Goal: Information Seeking & Learning: Learn about a topic

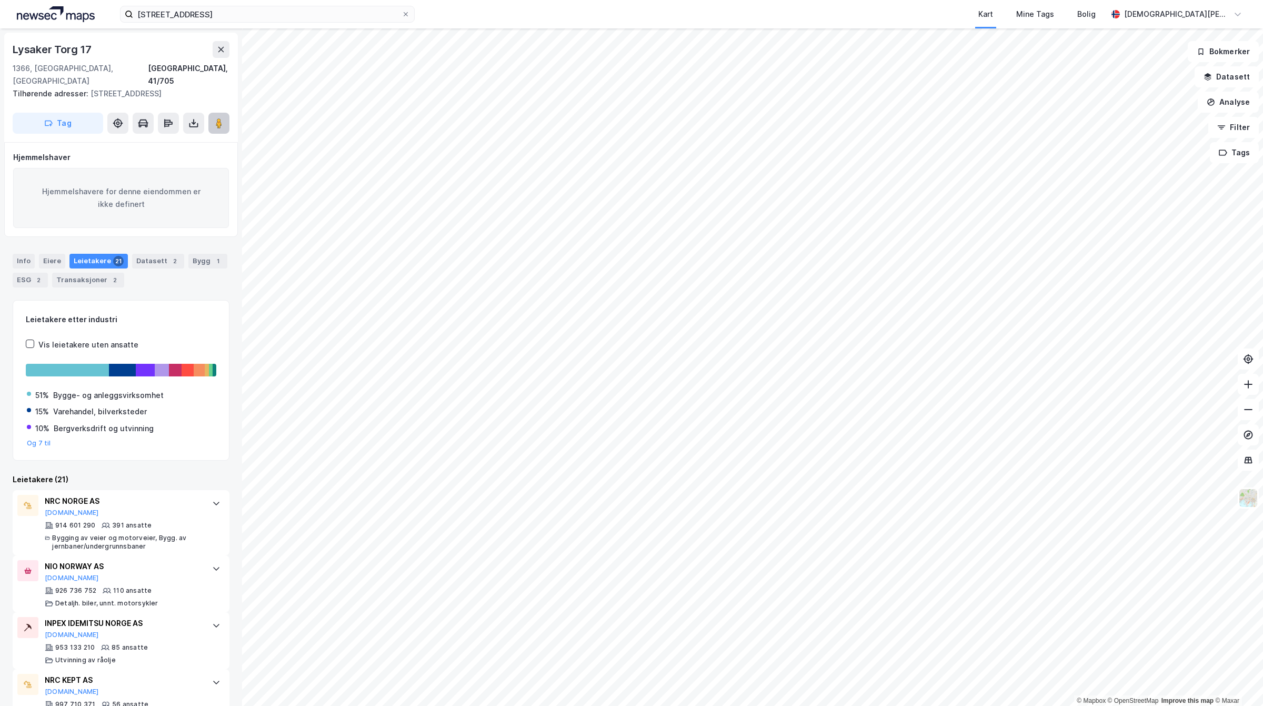
click at [217, 124] on image at bounding box center [219, 123] width 6 height 11
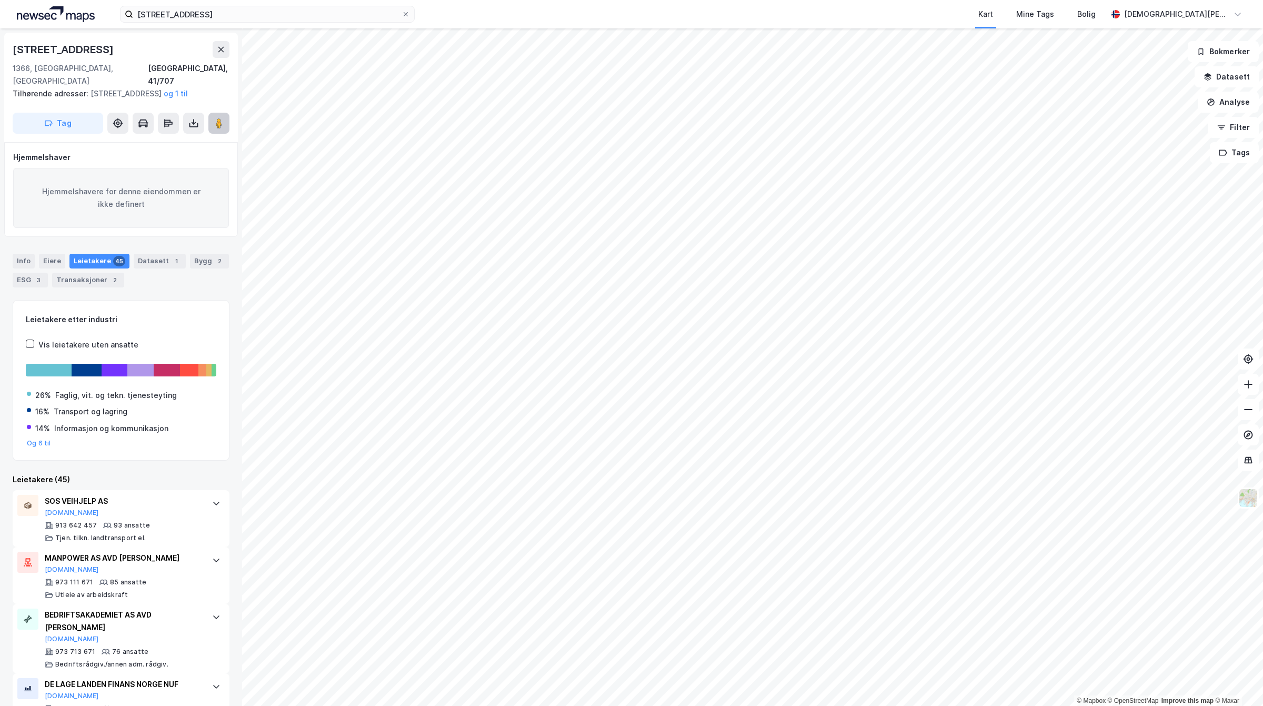
click at [216, 124] on image at bounding box center [219, 123] width 6 height 11
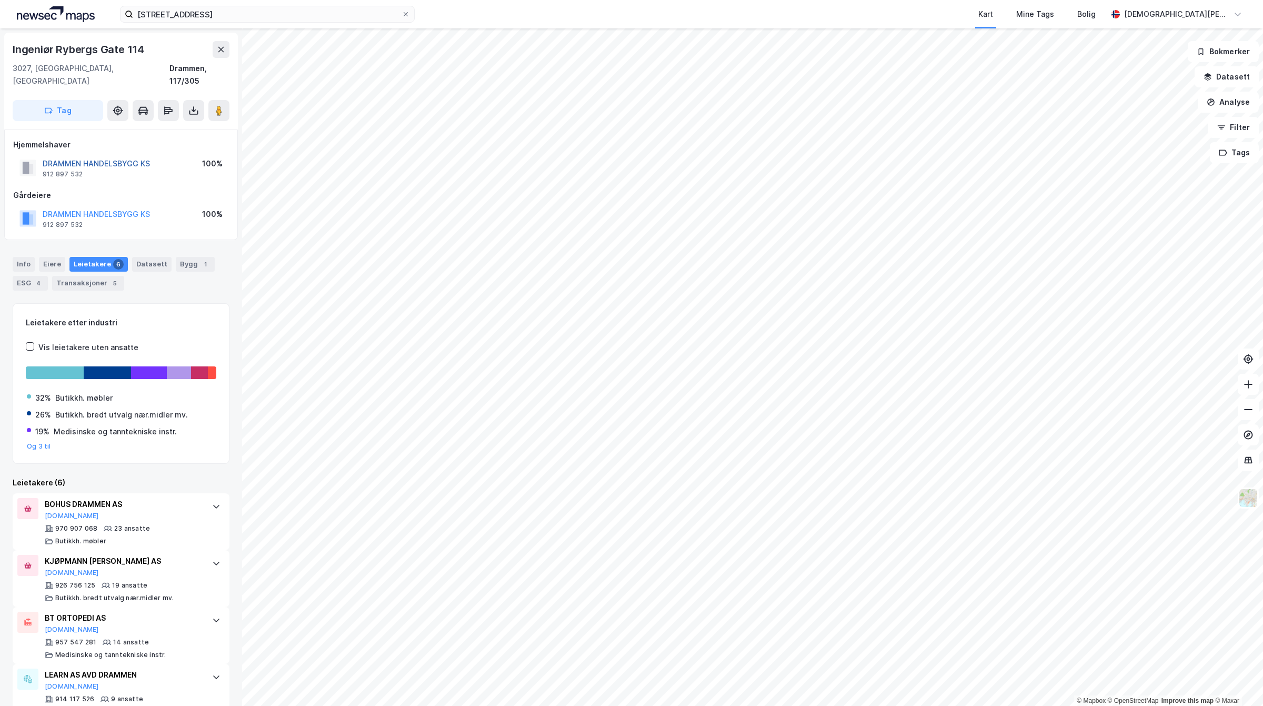
click at [0, 0] on button "DRAMMEN HANDELSBYGG KS" at bounding box center [0, 0] width 0 height 0
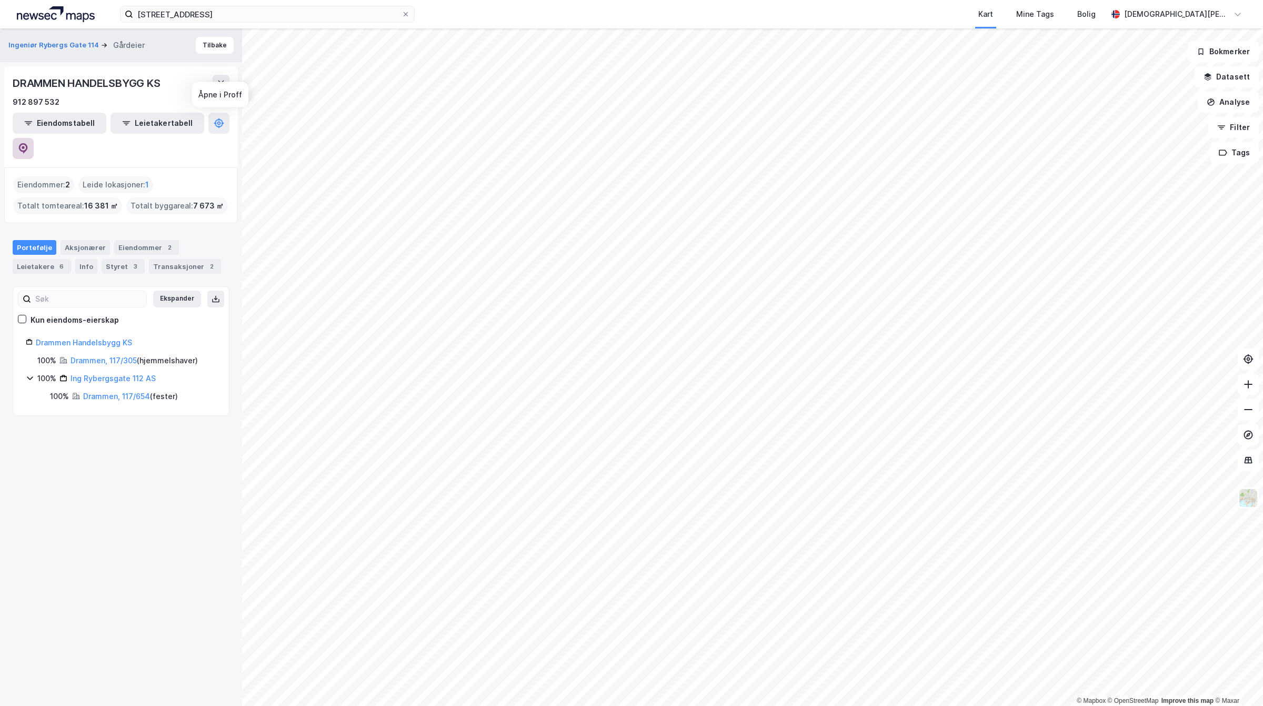
click at [28, 143] on icon at bounding box center [23, 148] width 11 height 11
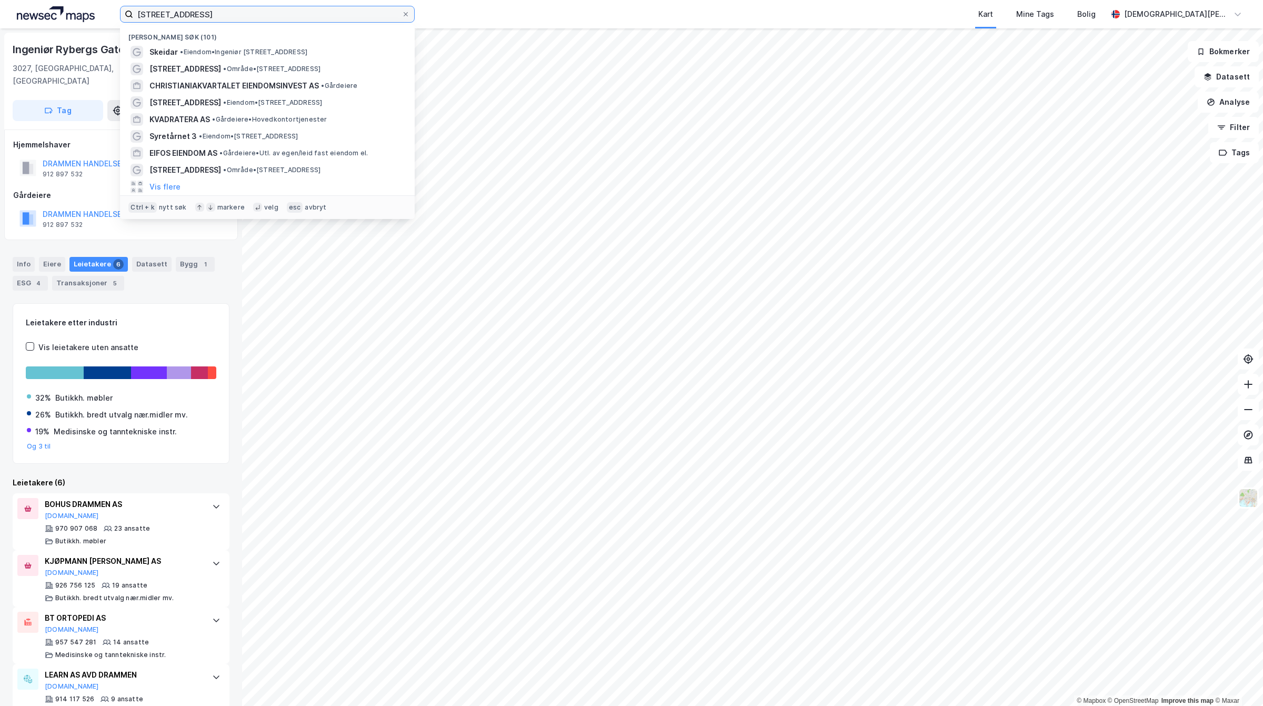
drag, startPoint x: 279, startPoint y: 8, endPoint x: 20, endPoint y: -7, distance: 259.4
click at [20, 0] on html "kokstadvegen 17 Nylige søk (101) Skeidar • Eiendom • Ingeniør Rybergs gate 93, …" at bounding box center [631, 353] width 1263 height 706
type input "s"
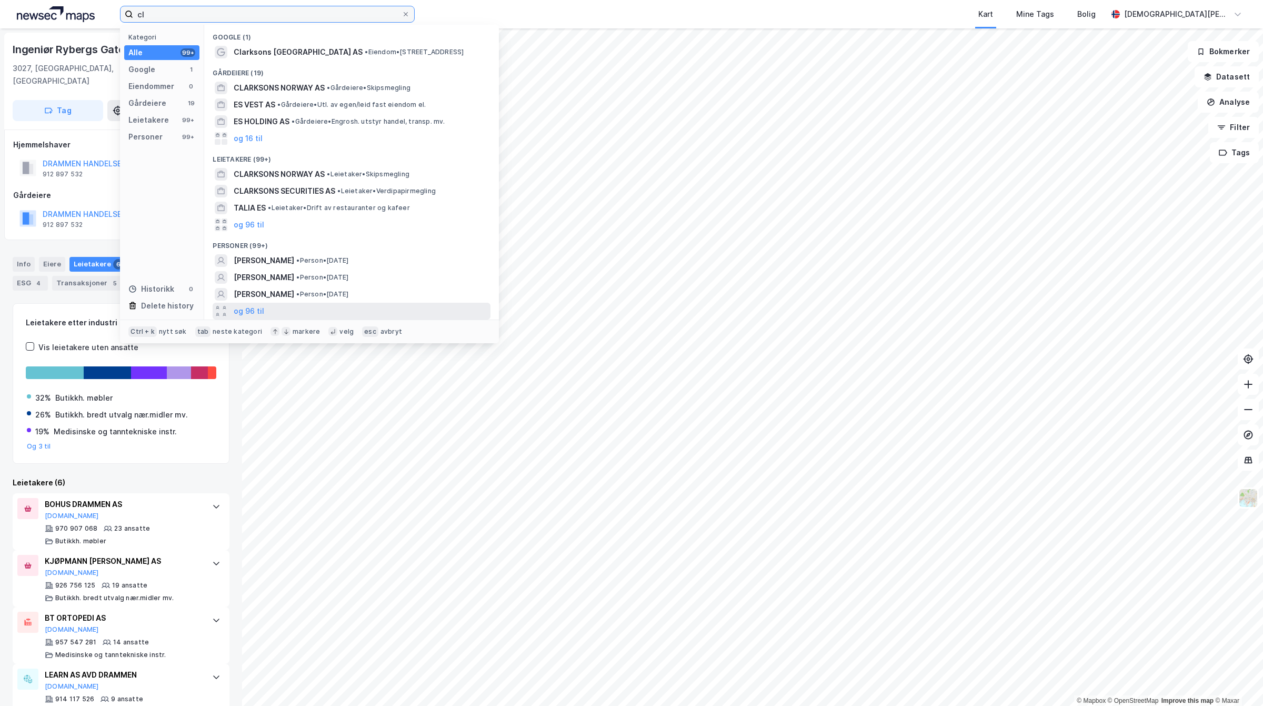
type input "c"
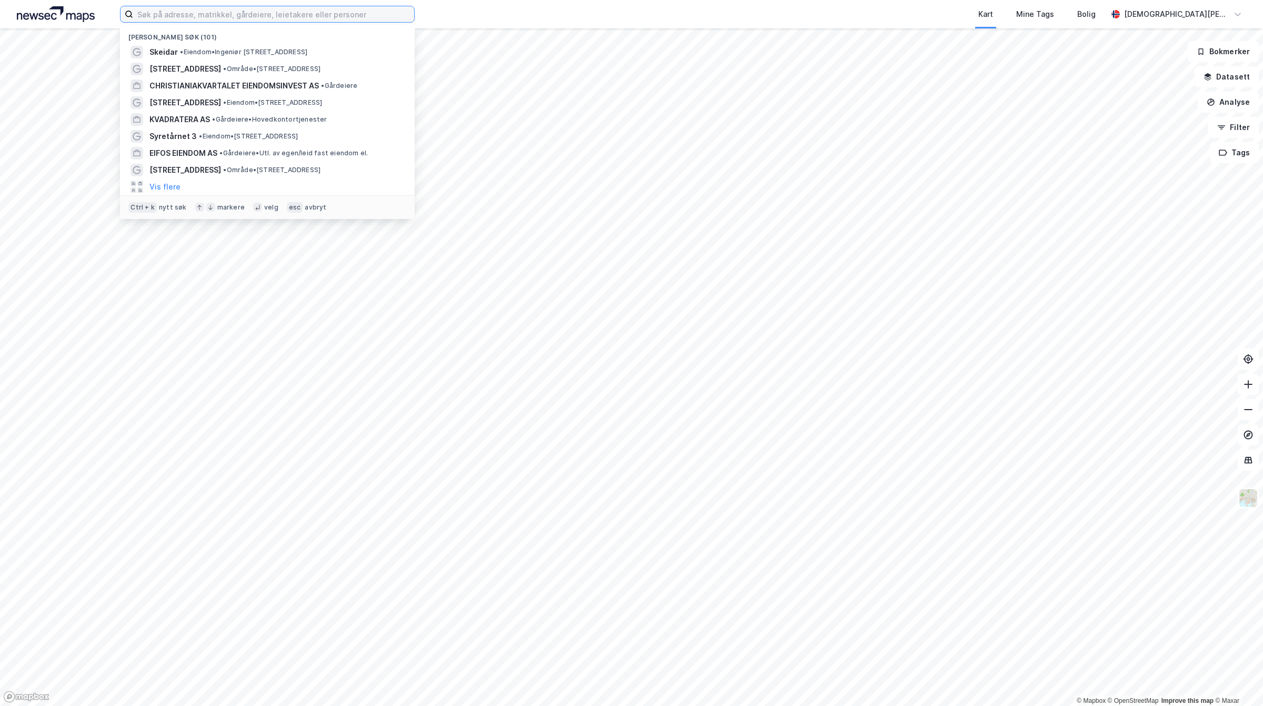
click at [238, 16] on input at bounding box center [273, 14] width 281 height 16
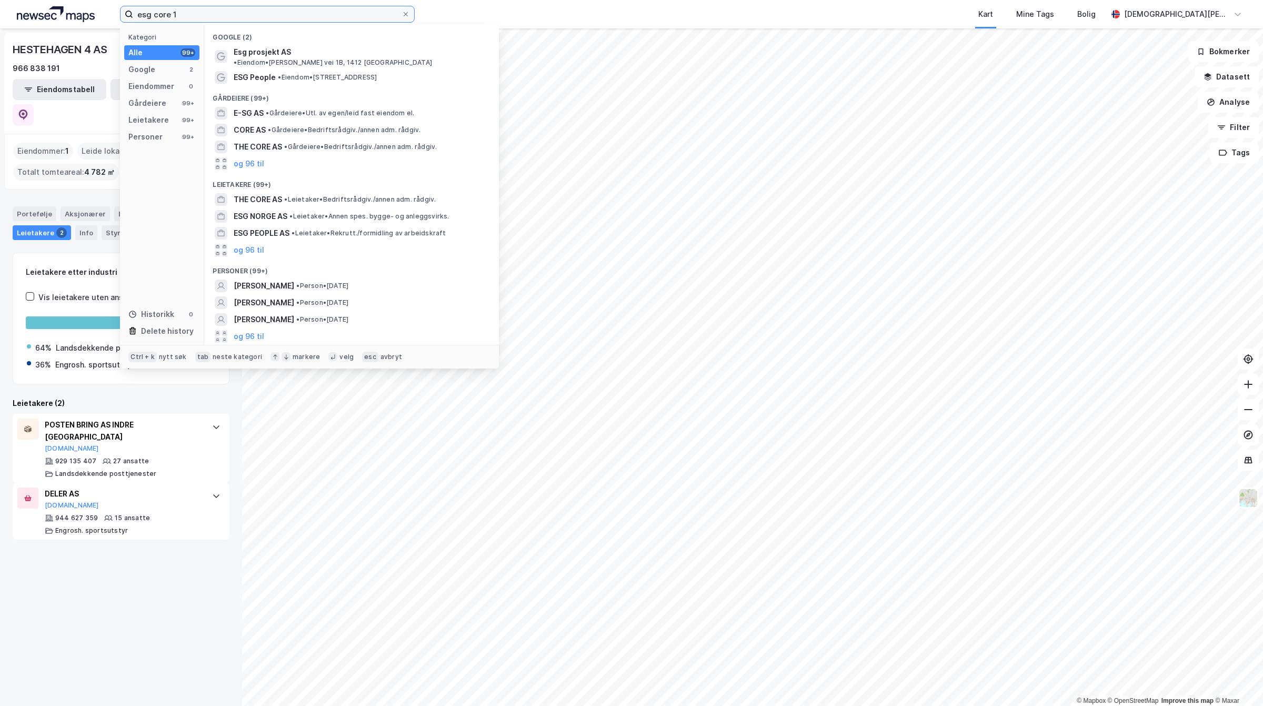
drag, startPoint x: 206, startPoint y: 13, endPoint x: 12, endPoint y: 14, distance: 194.8
click at [12, 14] on div "esg core 1 Kategori Alle 99+ Google 2 Eiendommer 0 Gårdeiere 99+ Leietakere 99+…" at bounding box center [631, 14] width 1263 height 28
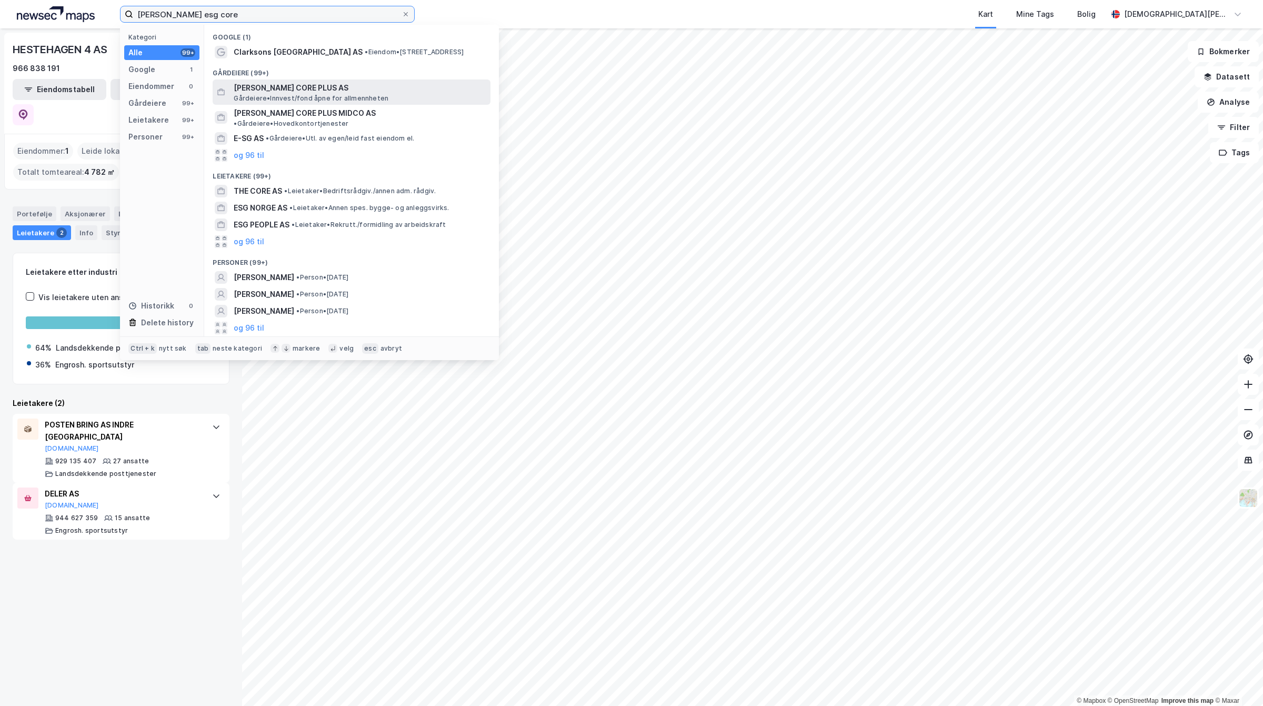
type input "[PERSON_NAME] esg core"
click at [312, 87] on span "[PERSON_NAME] CORE PLUS AS" at bounding box center [360, 88] width 253 height 13
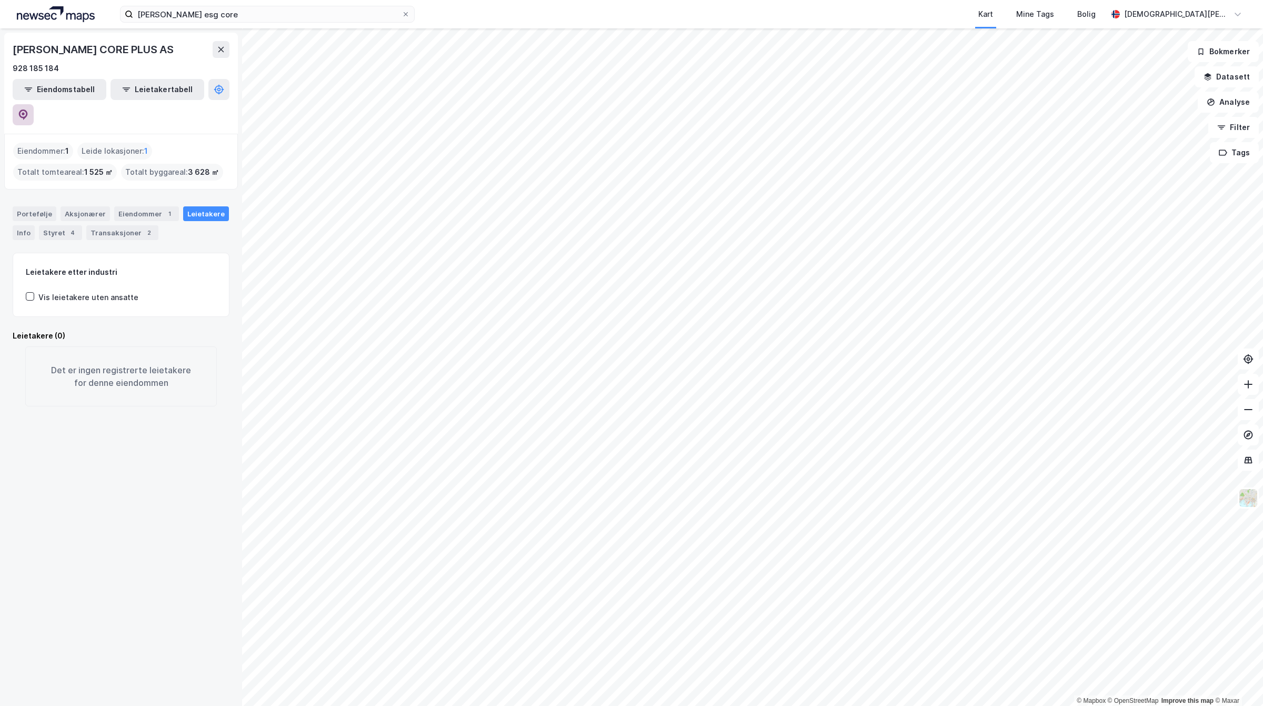
click at [28, 109] on icon at bounding box center [23, 114] width 11 height 11
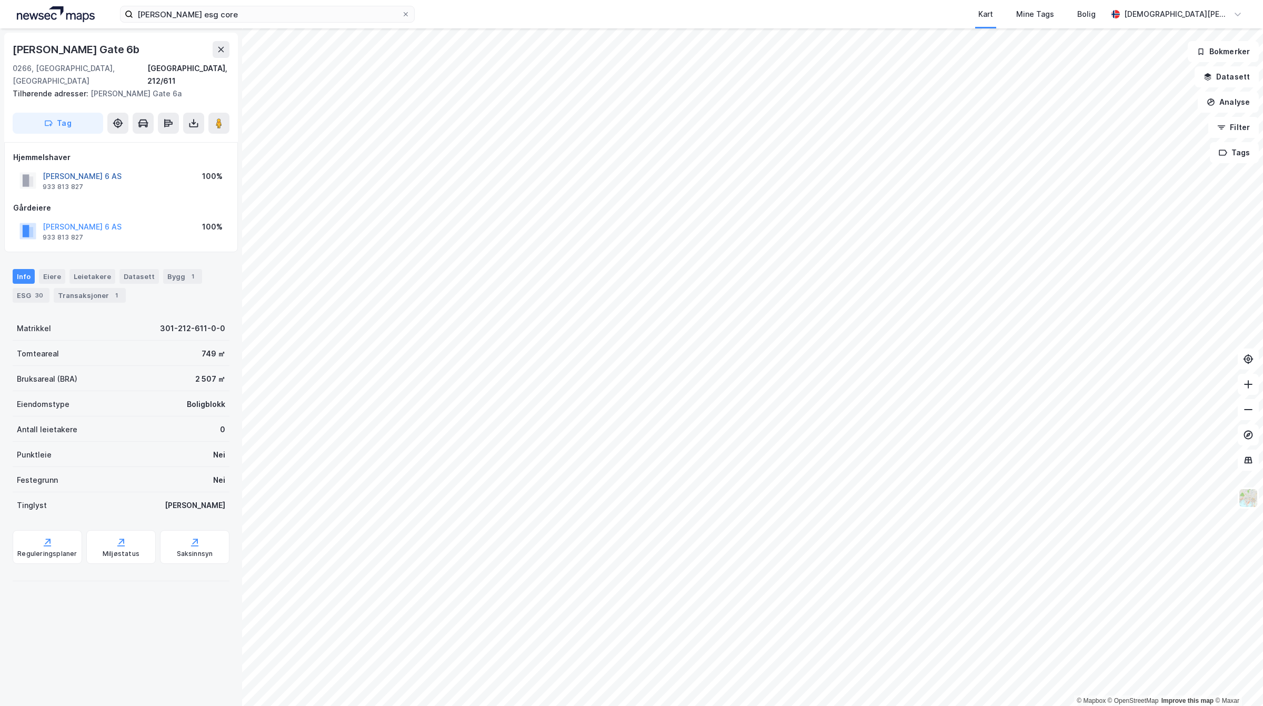
click at [0, 0] on button "[PERSON_NAME] 6 AS" at bounding box center [0, 0] width 0 height 0
click at [171, 269] on div "Bygg 1" at bounding box center [182, 276] width 39 height 15
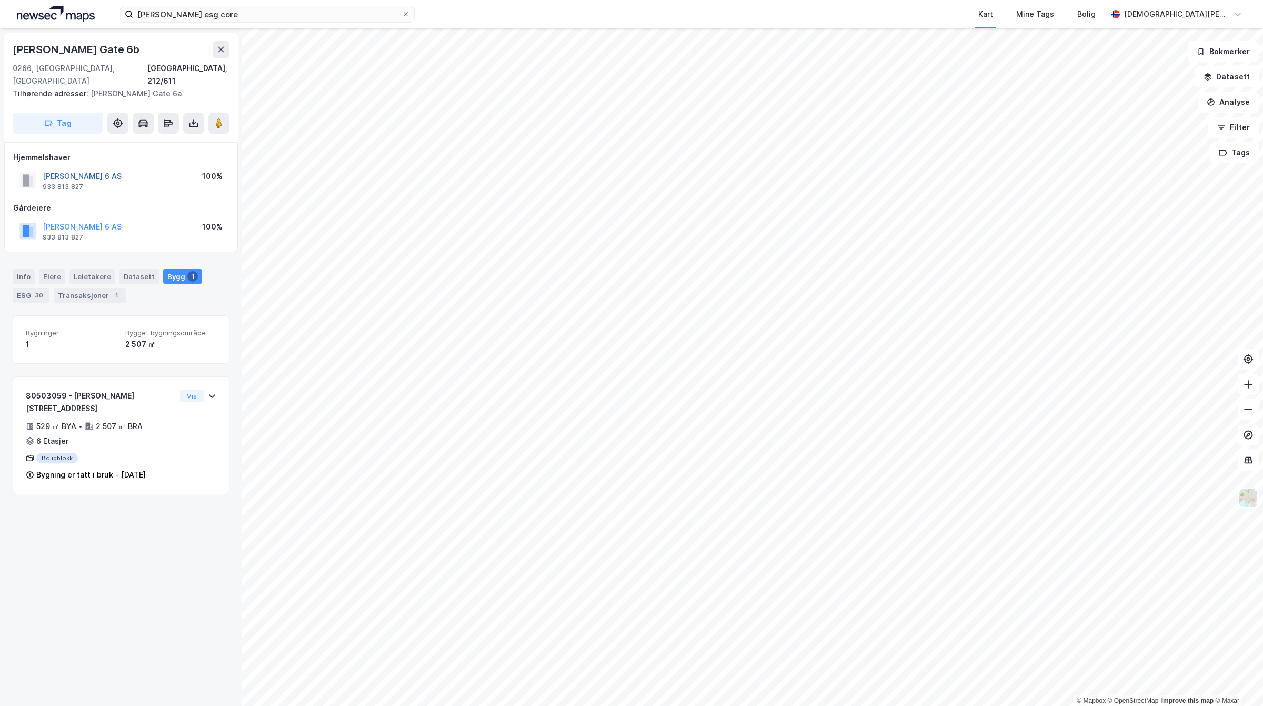
click at [0, 0] on button "[PERSON_NAME] 6 AS" at bounding box center [0, 0] width 0 height 0
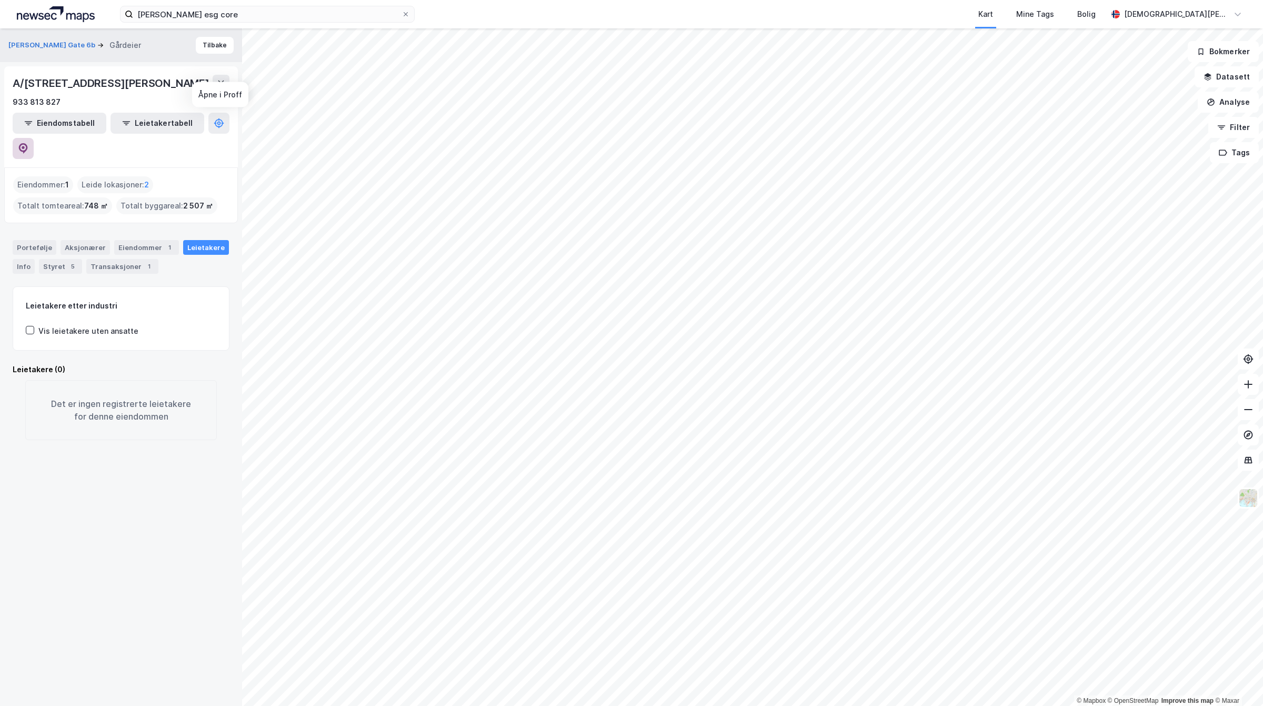
click at [28, 143] on icon at bounding box center [23, 148] width 11 height 11
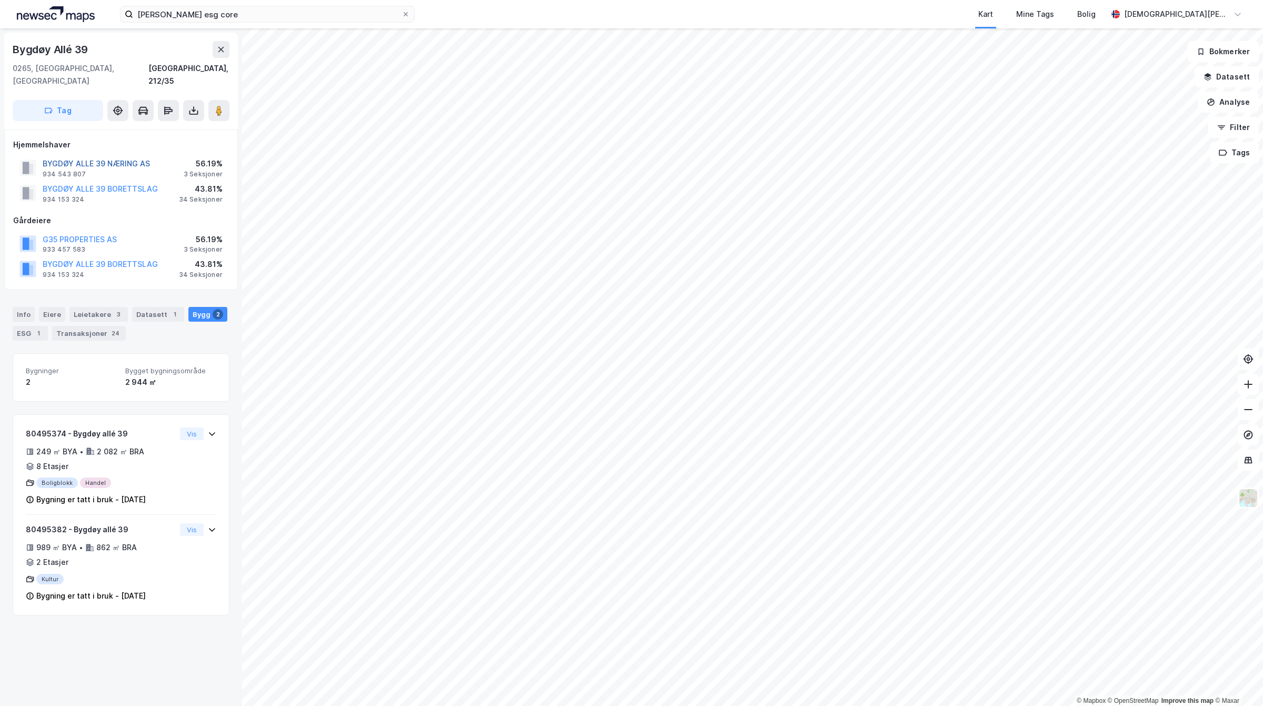
click at [0, 0] on button "BYGDØY ALLE 39 NÆRING AS" at bounding box center [0, 0] width 0 height 0
